Goal: Check status: Check status

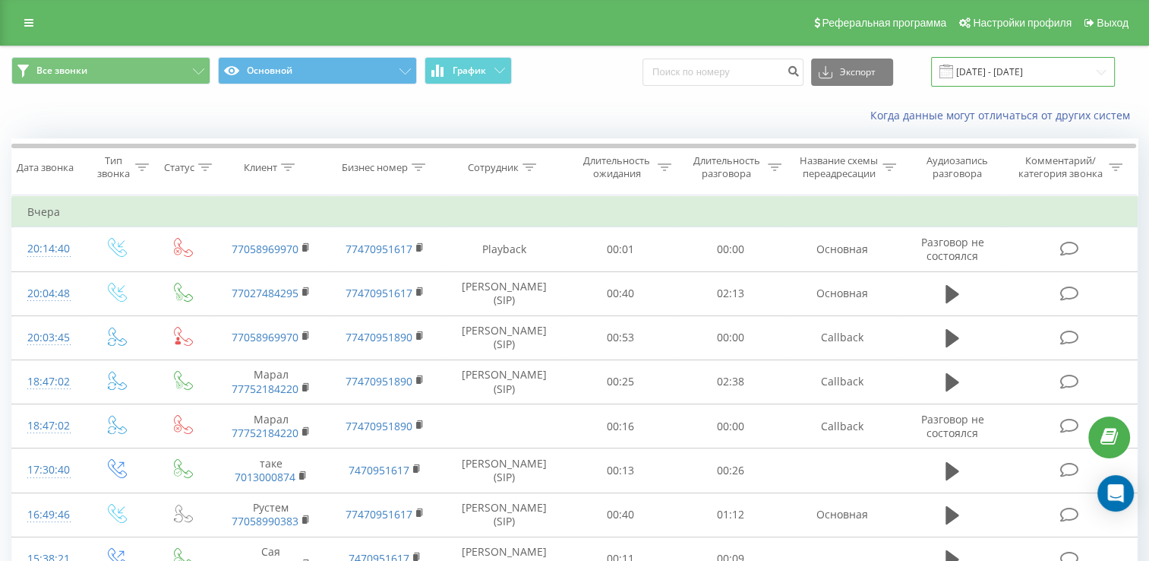
click at [1100, 71] on input "[DATE] - [DATE]" at bounding box center [1023, 72] width 184 height 30
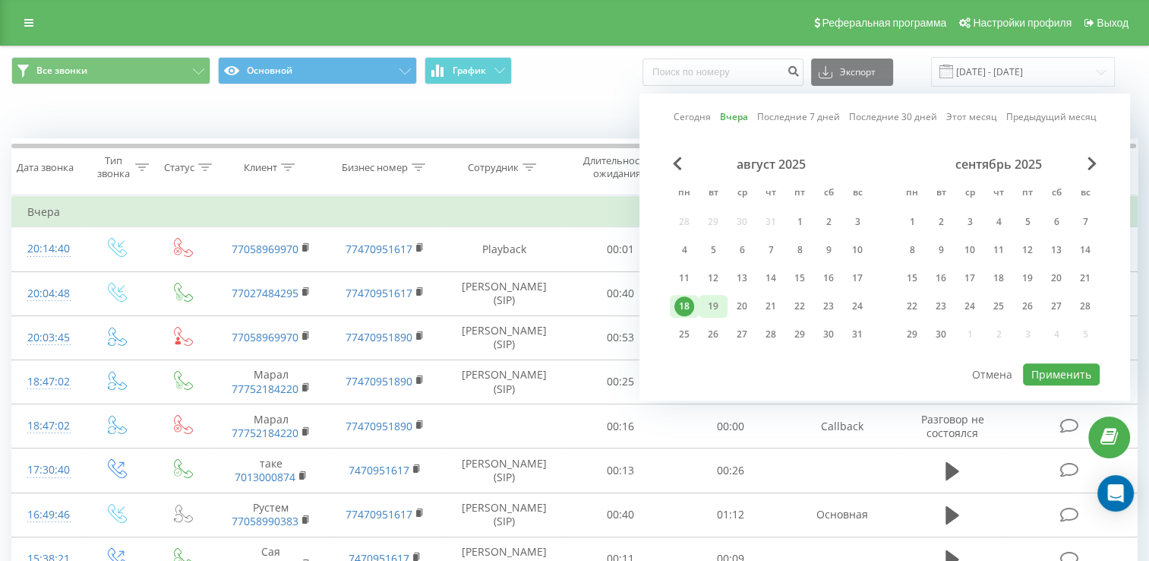
click at [717, 305] on div "19" at bounding box center [713, 306] width 20 height 20
click at [1051, 370] on button "Применить" at bounding box center [1061, 374] width 77 height 22
type input "[DATE] - [DATE]"
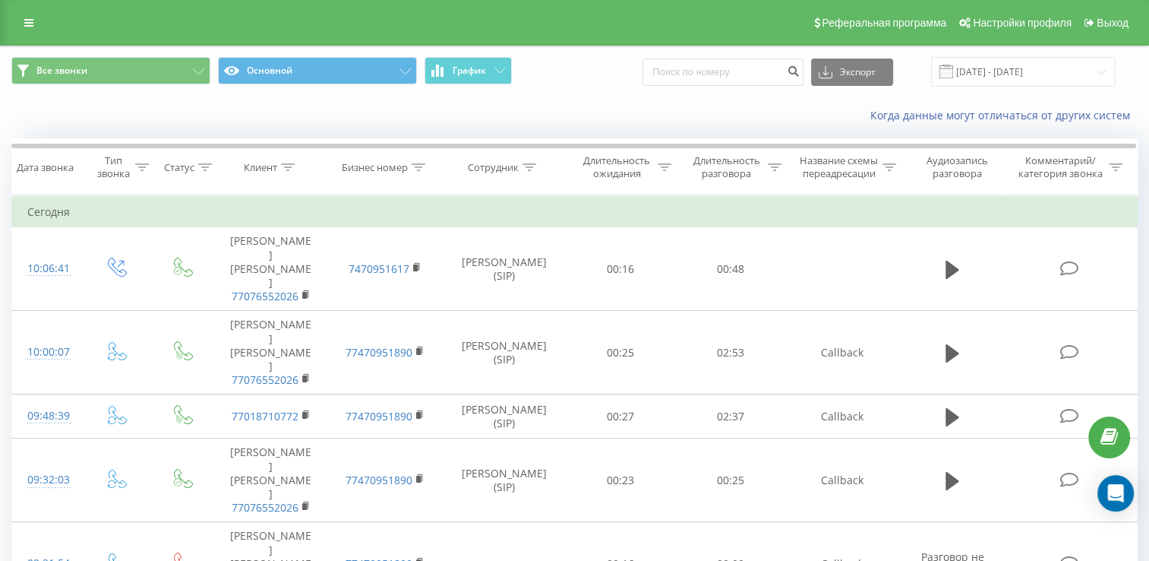
click at [355, 131] on div "Когда данные могут отличаться от других систем" at bounding box center [575, 115] width 1148 height 36
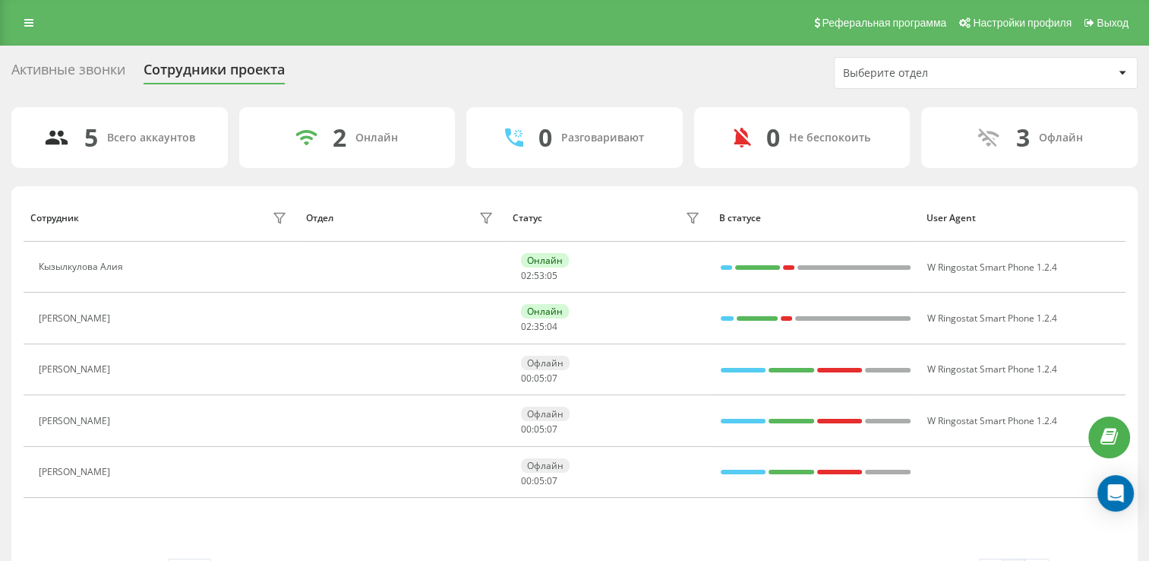
click at [386, 84] on div "Активные звонки Сотрудники проекта Выберите отдел" at bounding box center [574, 73] width 1126 height 32
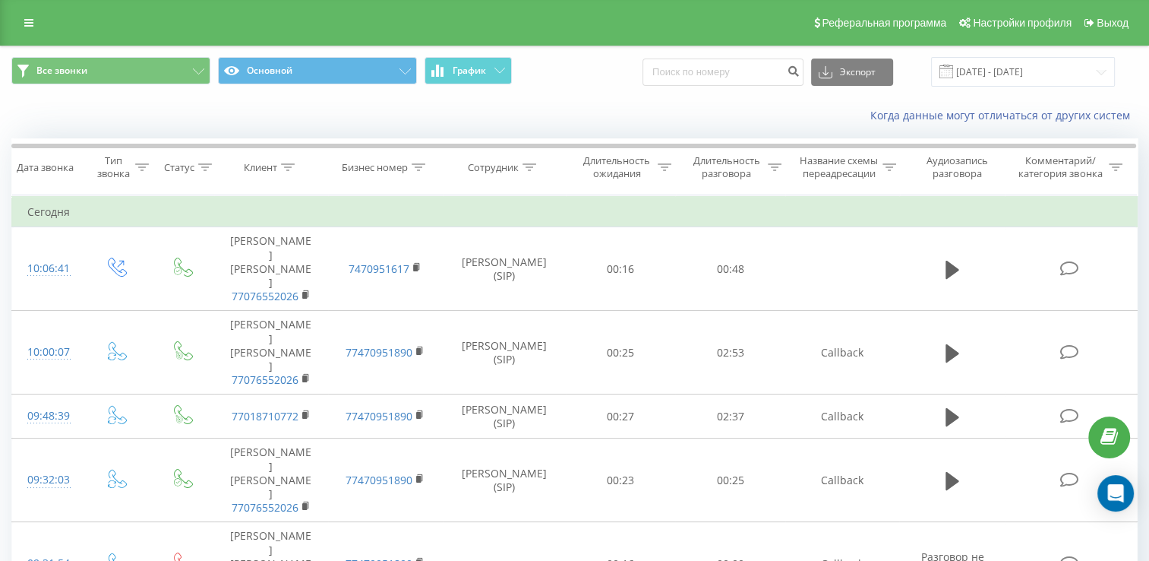
click at [270, 117] on div "Когда данные могут отличаться от других систем" at bounding box center [575, 115] width 1148 height 36
click at [302, 131] on div "Когда данные могут отличаться от других систем" at bounding box center [575, 115] width 1148 height 36
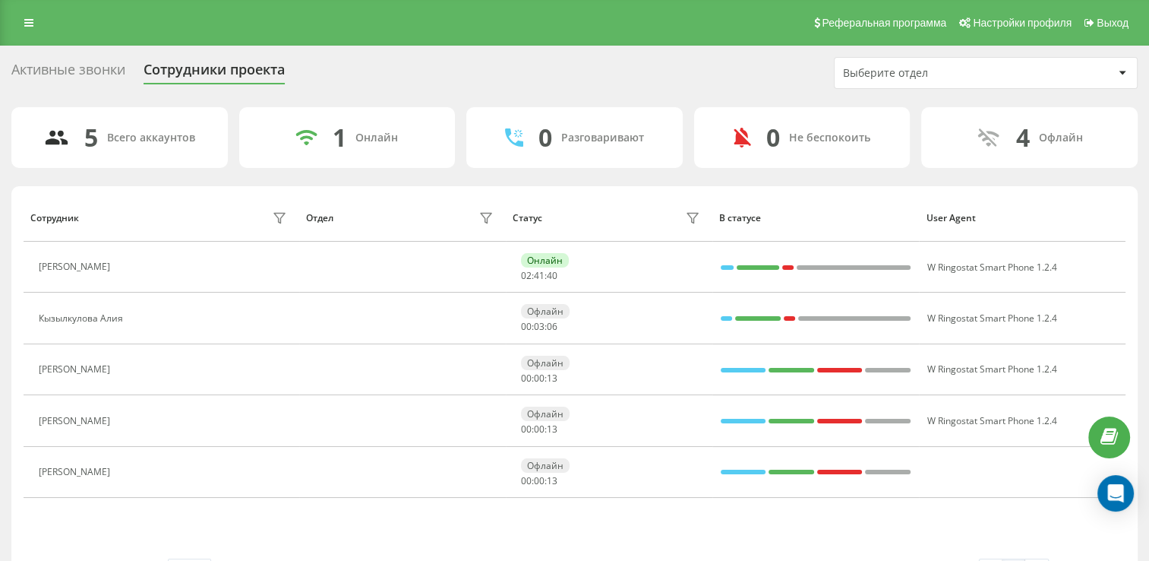
click at [398, 85] on div "Активные звонки Сотрудники проекта Выберите отдел" at bounding box center [574, 73] width 1126 height 32
click at [450, 76] on div "Активные звонки Сотрудники проекта Выберите отдел" at bounding box center [574, 73] width 1126 height 32
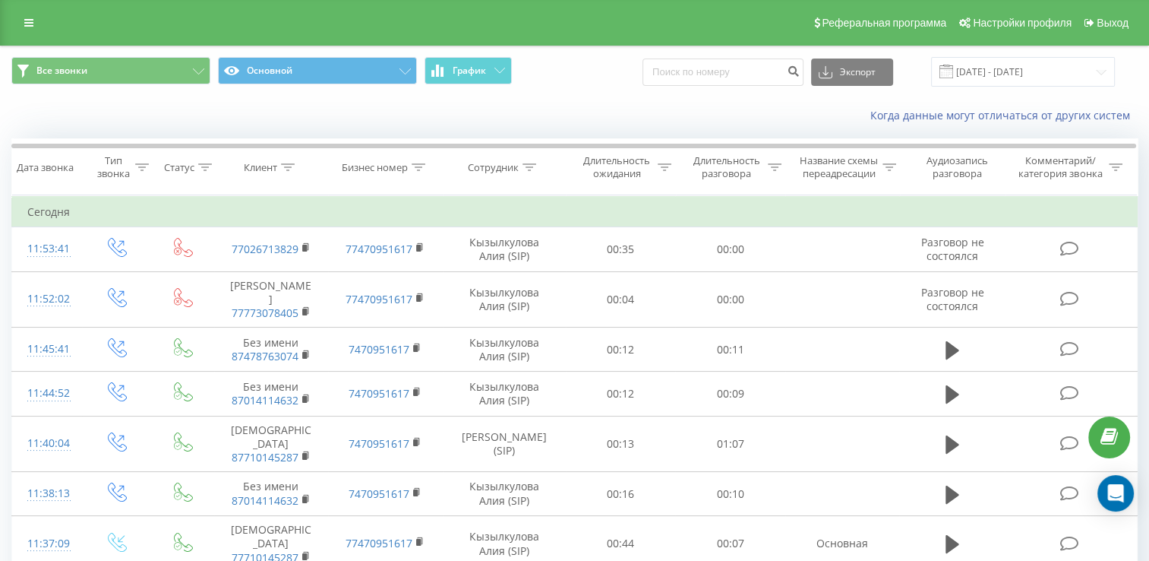
click at [336, 109] on div "Когда данные могут отличаться от других систем" at bounding box center [575, 115] width 1148 height 36
click at [327, 116] on div "Когда данные могут отличаться от других систем" at bounding box center [575, 115] width 1148 height 36
click at [386, 119] on div "Когда данные могут отличаться от других систем" at bounding box center [575, 115] width 1148 height 36
click at [425, 105] on div "Когда данные могут отличаться от других систем" at bounding box center [575, 115] width 1148 height 36
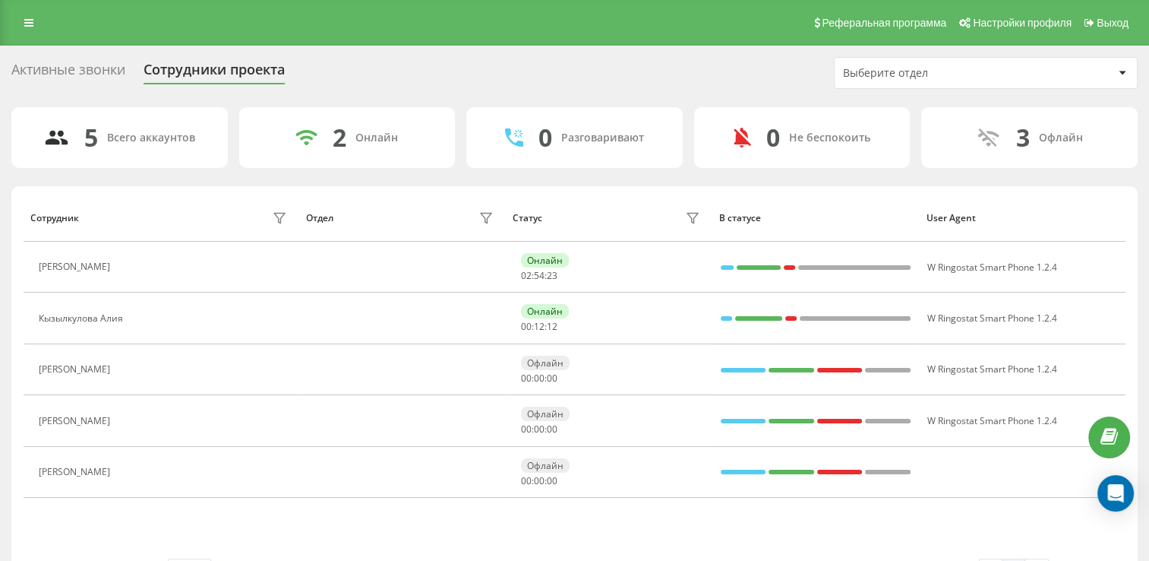
click at [465, 91] on div "Активные звонки Сотрудники проекта Выберите отдел 5 Всего аккаунтов 2 Онлайн 0 …" at bounding box center [574, 326] width 1126 height 539
click at [406, 92] on div "Активные звонки Сотрудники проекта Выберите отдел 5 Всего аккаунтов 2 Онлайн 0 …" at bounding box center [574, 326] width 1126 height 539
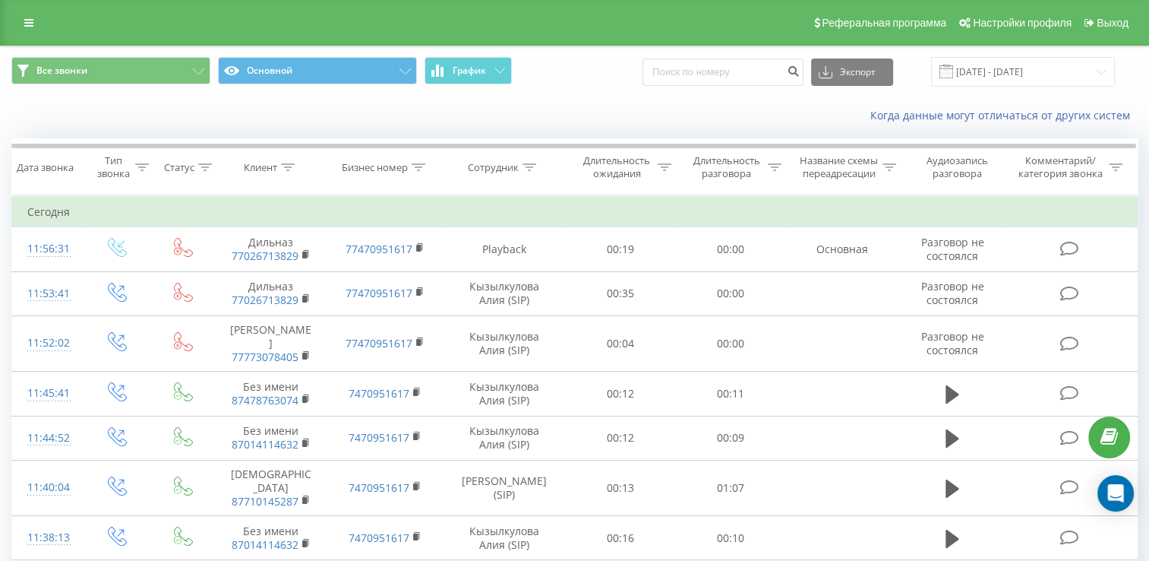
click at [456, 117] on div "Когда данные могут отличаться от других систем" at bounding box center [789, 115] width 717 height 15
click at [403, 123] on div "Когда данные могут отличаться от других систем" at bounding box center [575, 115] width 1148 height 36
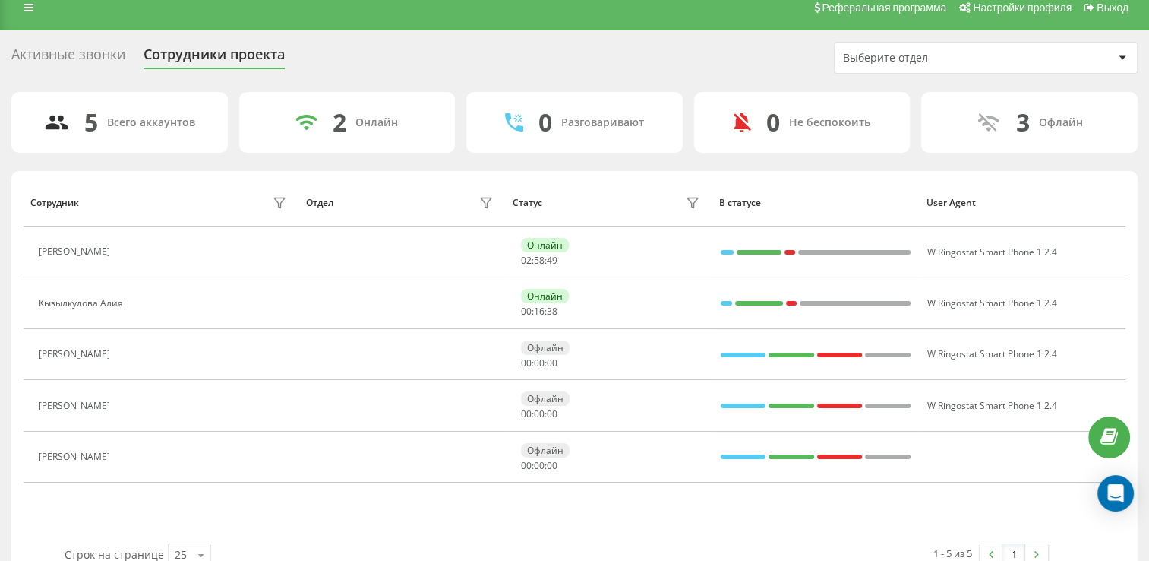
scroll to position [19, 0]
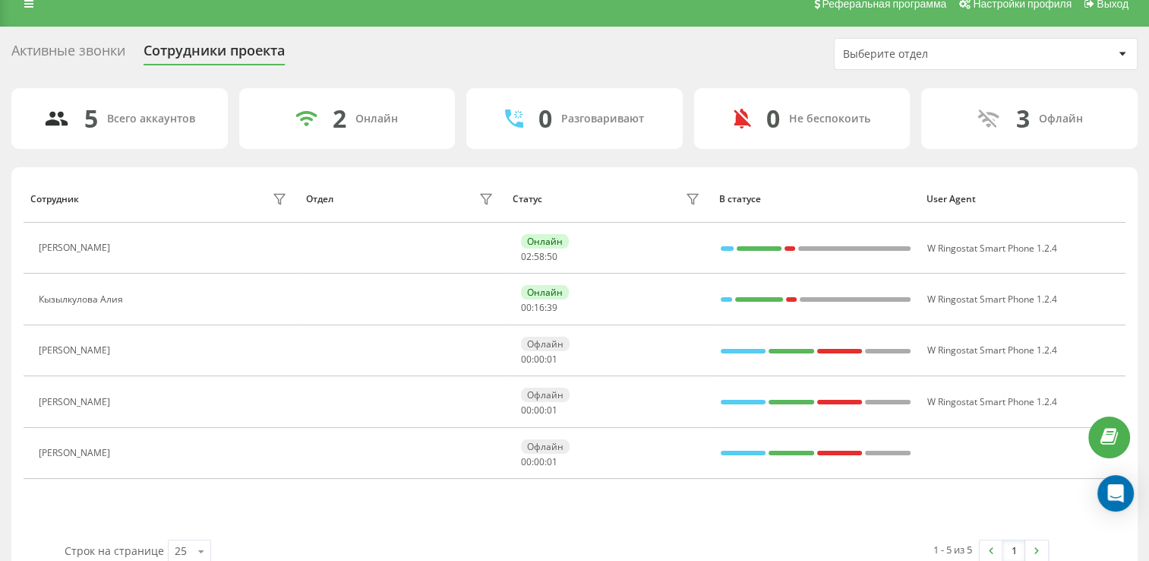
click at [238, 153] on div "5 Всего аккаунтов 2 Онлайн 0 Разговаривают 0 Не беспокоить 3 [PERSON_NAME] Отде…" at bounding box center [574, 332] width 1126 height 489
click at [232, 153] on div "5 Всего аккаунтов 2 Онлайн 0 Разговаривают 0 Не беспокоить 3 [PERSON_NAME] Отде…" at bounding box center [574, 332] width 1126 height 489
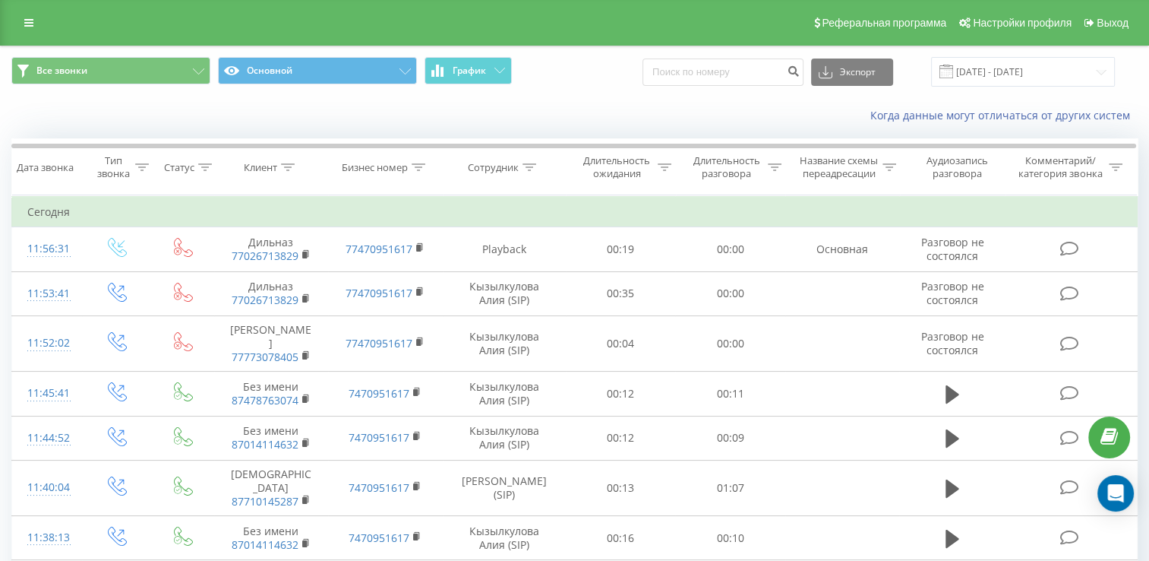
click at [368, 120] on div "Когда данные могут отличаться от других систем" at bounding box center [575, 115] width 1148 height 36
click at [441, 123] on div "Когда данные могут отличаться от других систем" at bounding box center [789, 115] width 717 height 15
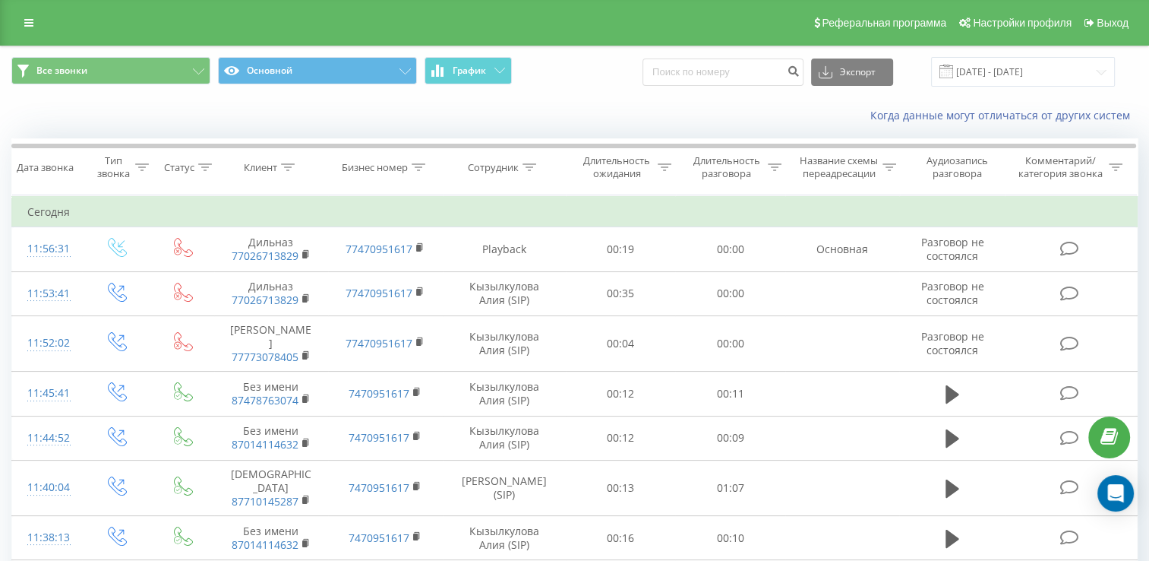
click at [441, 123] on div "Когда данные могут отличаться от других систем" at bounding box center [789, 115] width 717 height 15
click at [368, 124] on div "Когда данные могут отличаться от других систем" at bounding box center [575, 115] width 1148 height 36
click at [412, 144] on div at bounding box center [573, 146] width 1125 height 5
click at [459, 129] on div "Когда данные могут отличаться от других систем" at bounding box center [575, 115] width 1148 height 36
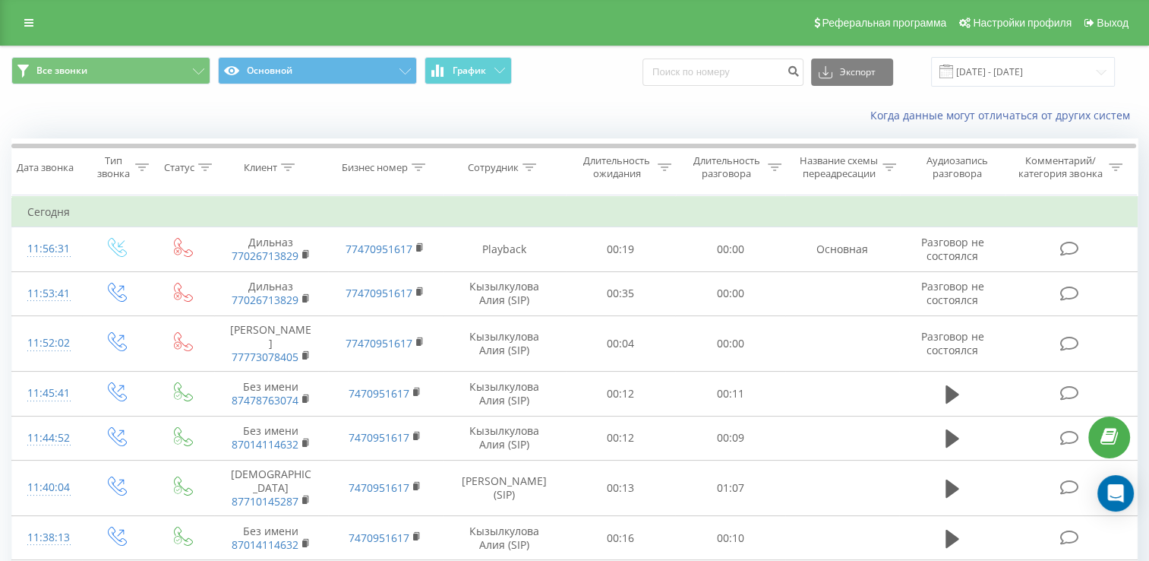
click at [459, 129] on div "Когда данные могут отличаться от других систем" at bounding box center [575, 115] width 1148 height 36
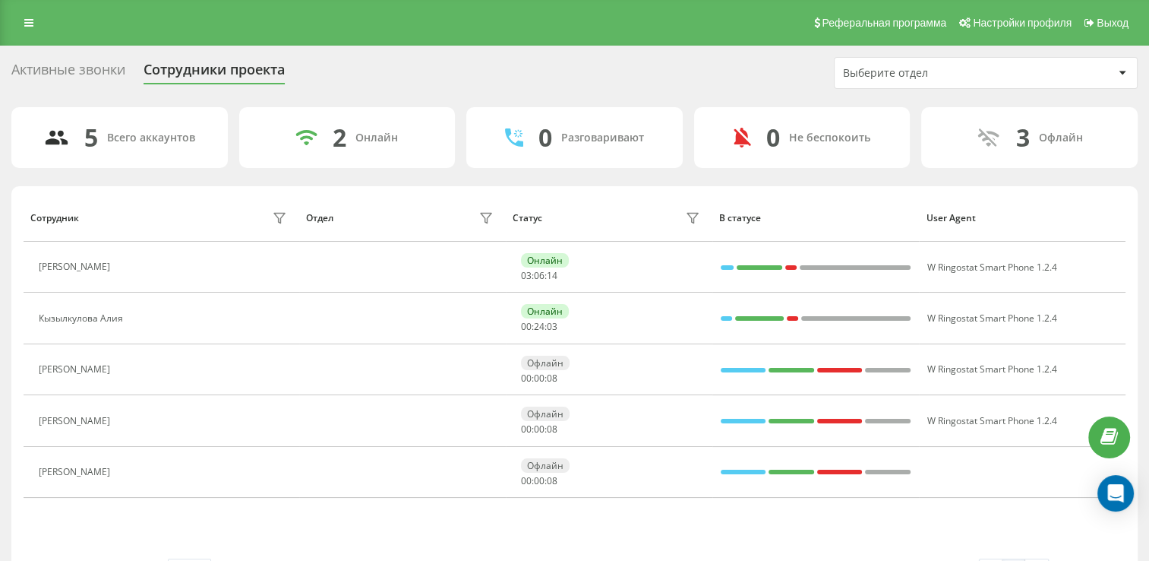
click at [370, 87] on div "Активные звонки Сотрудники проекта Выберите отдел" at bounding box center [574, 73] width 1126 height 32
click at [455, 71] on div "Активные звонки Сотрудники проекта Выберите отдел" at bounding box center [574, 73] width 1126 height 32
click at [229, 110] on div "5 Всего аккаунтов 2 Онлайн 0 Разговаривают 0 Не беспокоить 3 Офлайн" at bounding box center [574, 137] width 1126 height 61
click at [232, 102] on div "Активные звонки Сотрудники проекта Выберите отдел 5 Всего аккаунтов 2 Онлайн 0 …" at bounding box center [574, 326] width 1126 height 539
click at [231, 97] on div "Активные звонки Сотрудники проекта Выберите отдел 5 Всего аккаунтов 2 Онлайн 0 …" at bounding box center [574, 326] width 1126 height 539
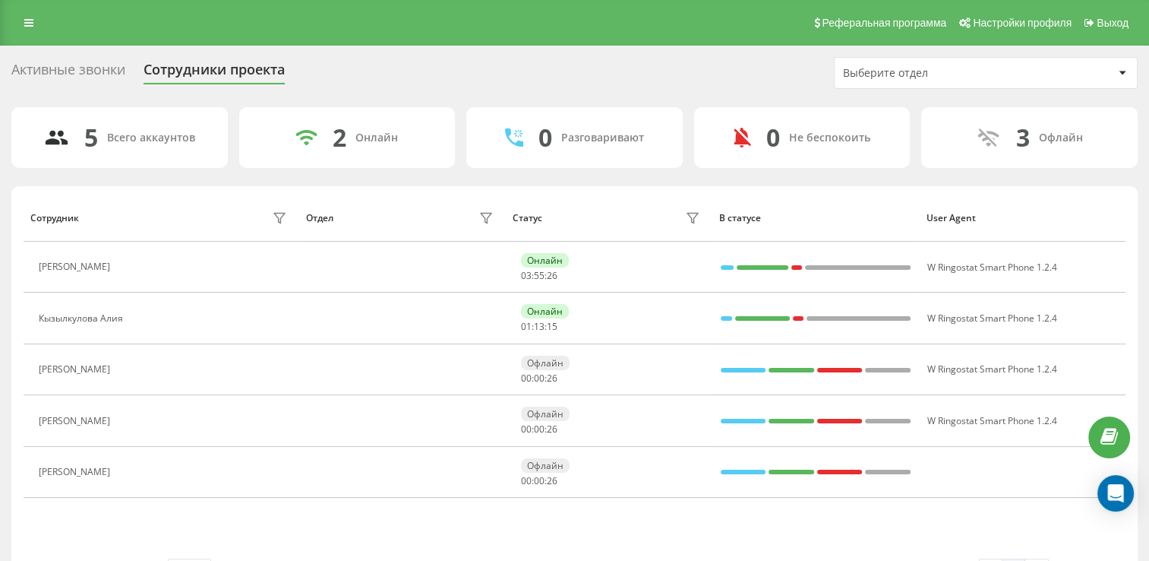
click at [231, 97] on div "Активные звонки Сотрудники проекта Выберите отдел 5 Всего аккаунтов 2 Онлайн 0 …" at bounding box center [574, 326] width 1126 height 539
click at [347, 80] on div "Активные звонки Сотрудники проекта Выберите отдел" at bounding box center [574, 73] width 1126 height 32
